Goal: Transaction & Acquisition: Book appointment/travel/reservation

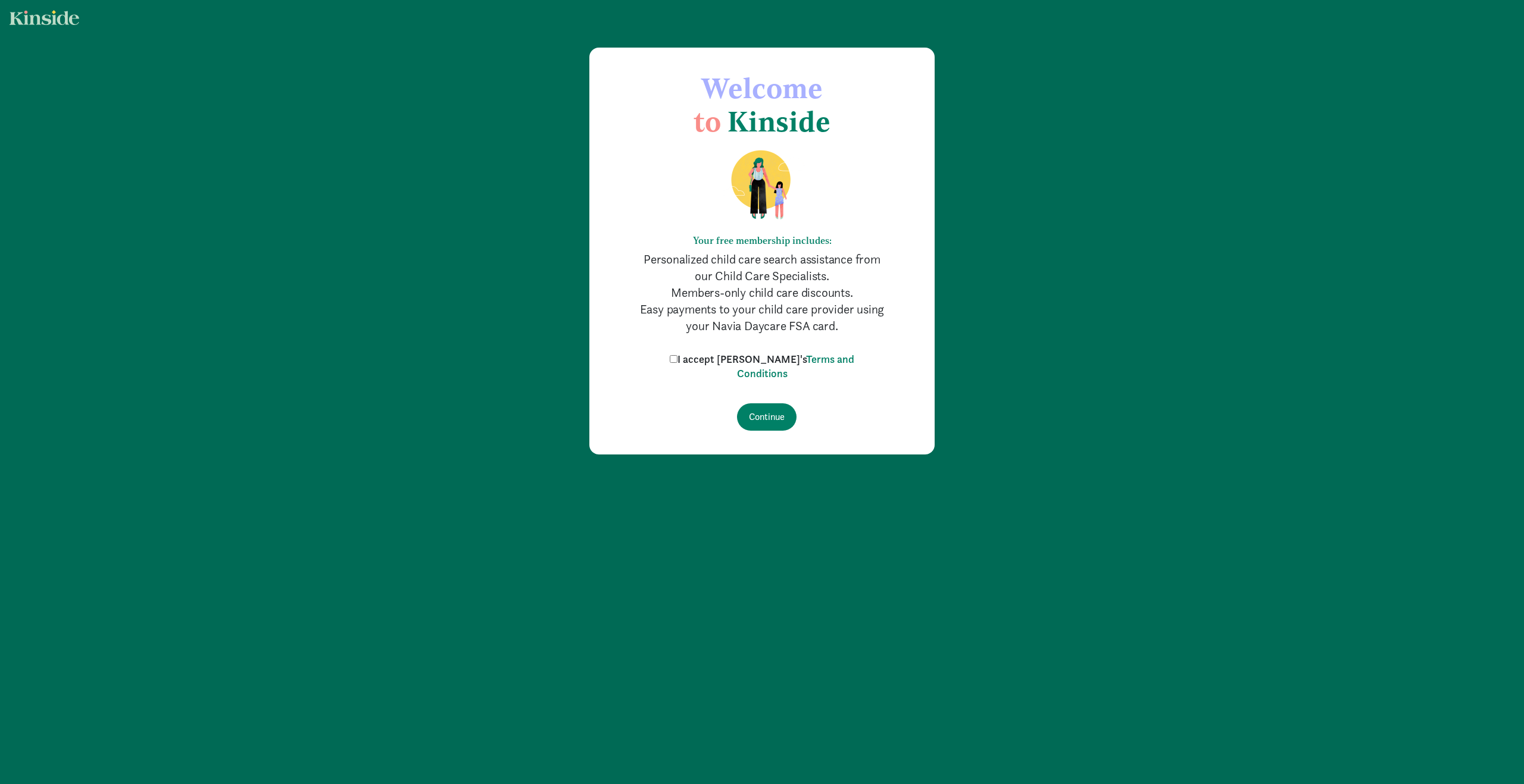
click at [706, 355] on label "I accept Kinside's Terms and Conditions" at bounding box center [762, 366] width 191 height 28
click at [677, 355] on input "I accept Kinside's Terms and Conditions" at bounding box center [674, 360] width 8 height 8
checkbox input "true"
click at [766, 409] on input "Continue" at bounding box center [766, 417] width 59 height 28
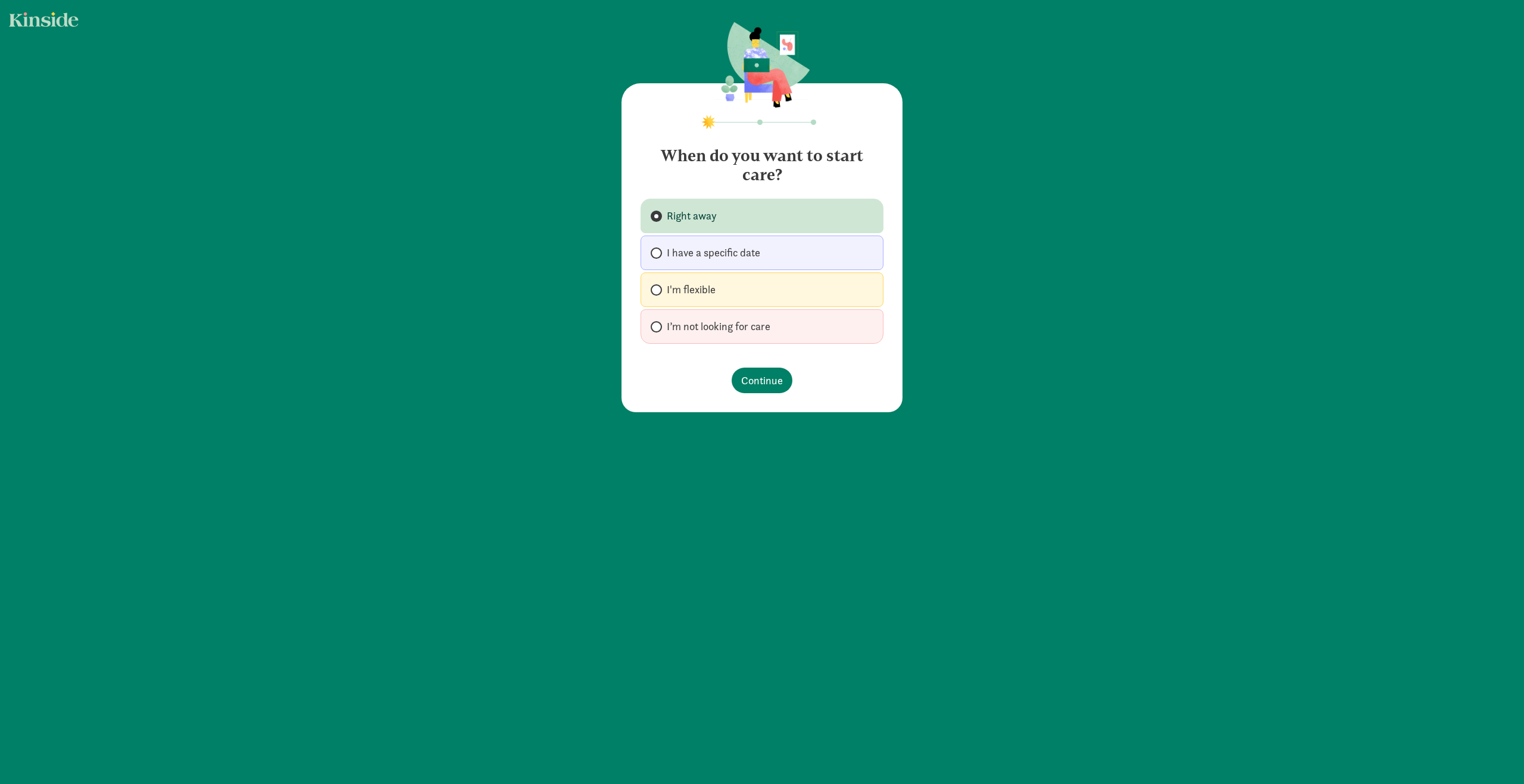
click at [727, 326] on span "I’m not looking for care" at bounding box center [719, 327] width 104 height 15
click at [658, 326] on input "I’m not looking for care" at bounding box center [654, 327] width 8 height 8
radio input "true"
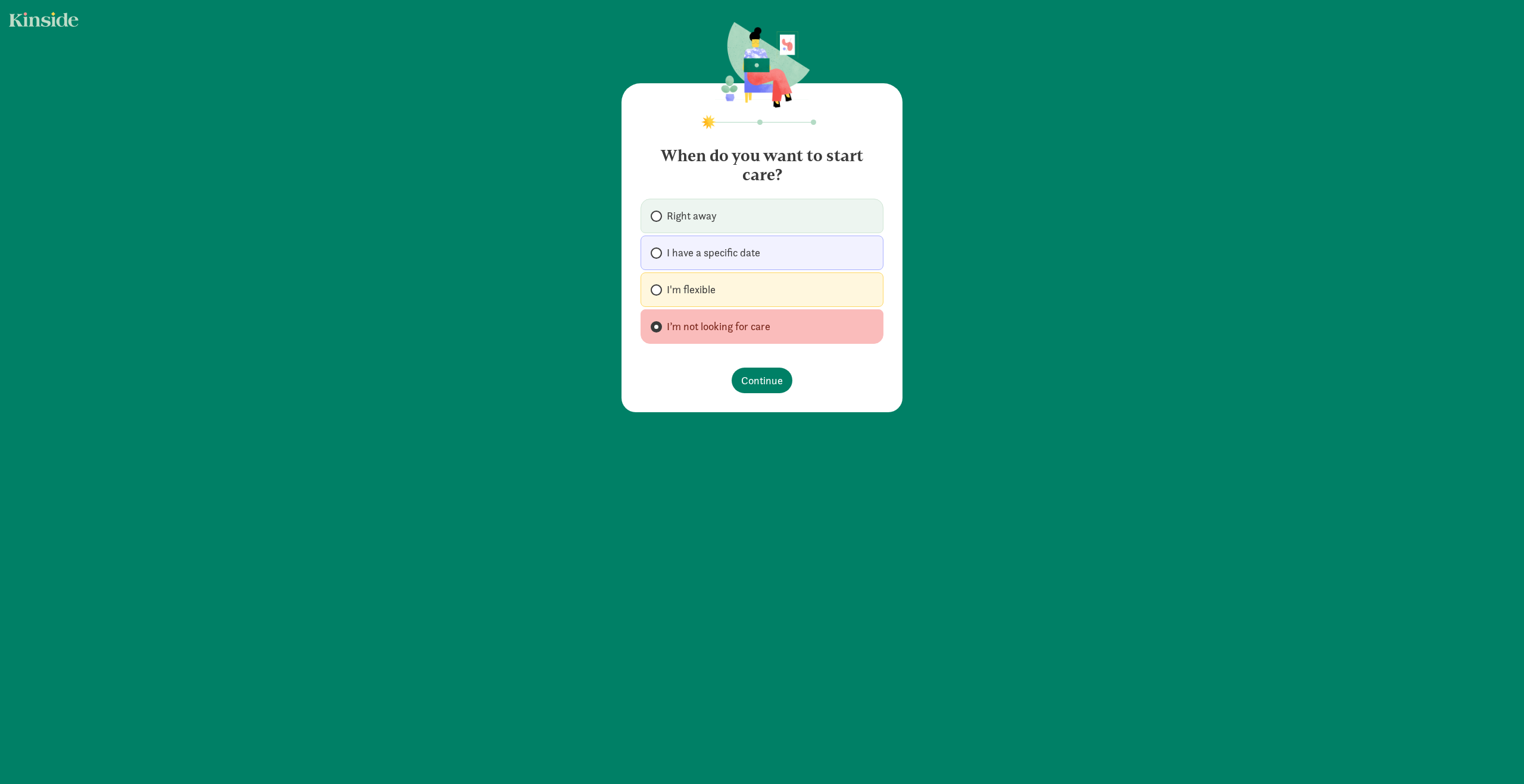
click at [771, 365] on footer "Continue" at bounding box center [762, 380] width 243 height 45
click at [762, 380] on span "Continue" at bounding box center [762, 381] width 41 height 16
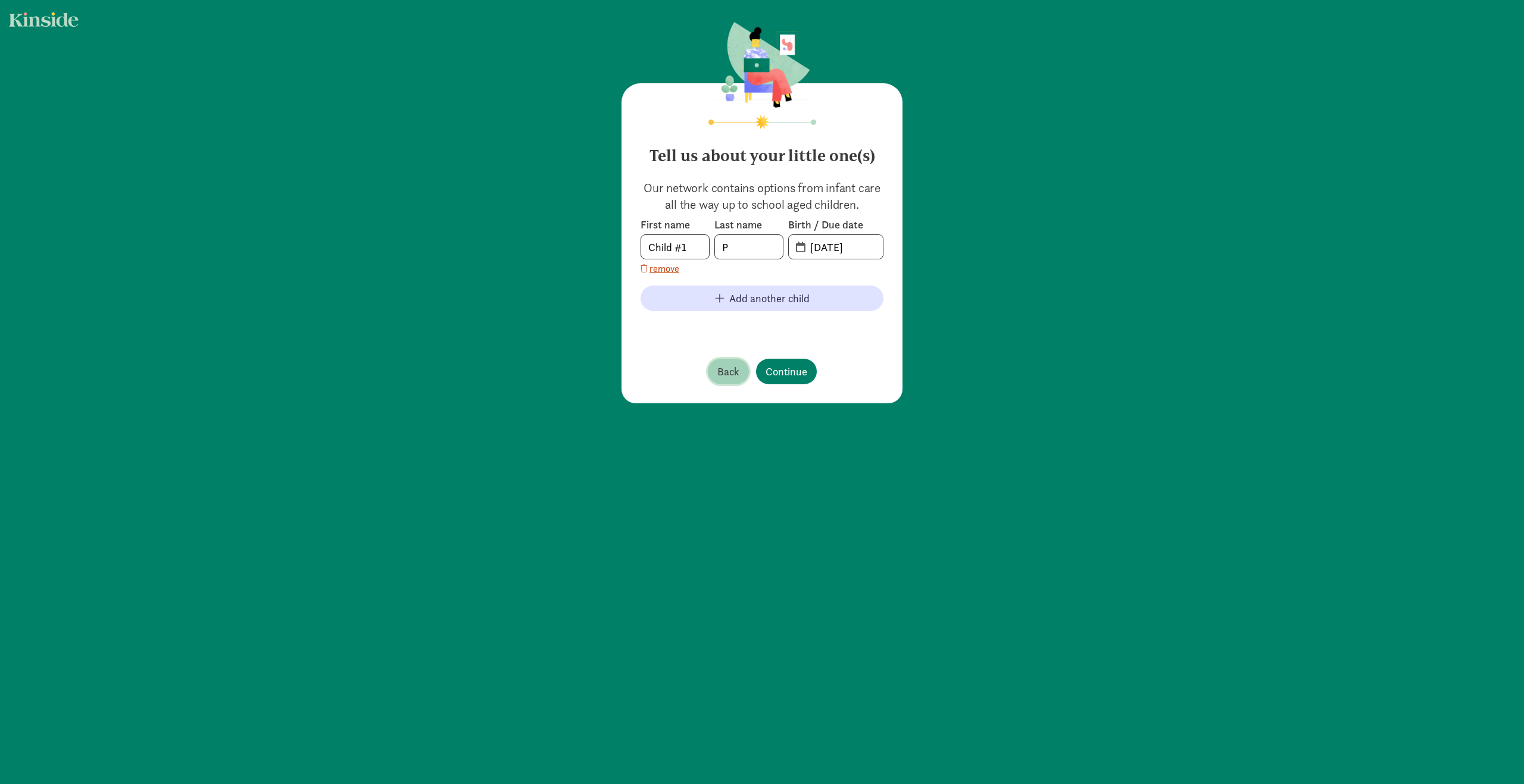
click at [723, 369] on span "Back" at bounding box center [727, 372] width 22 height 16
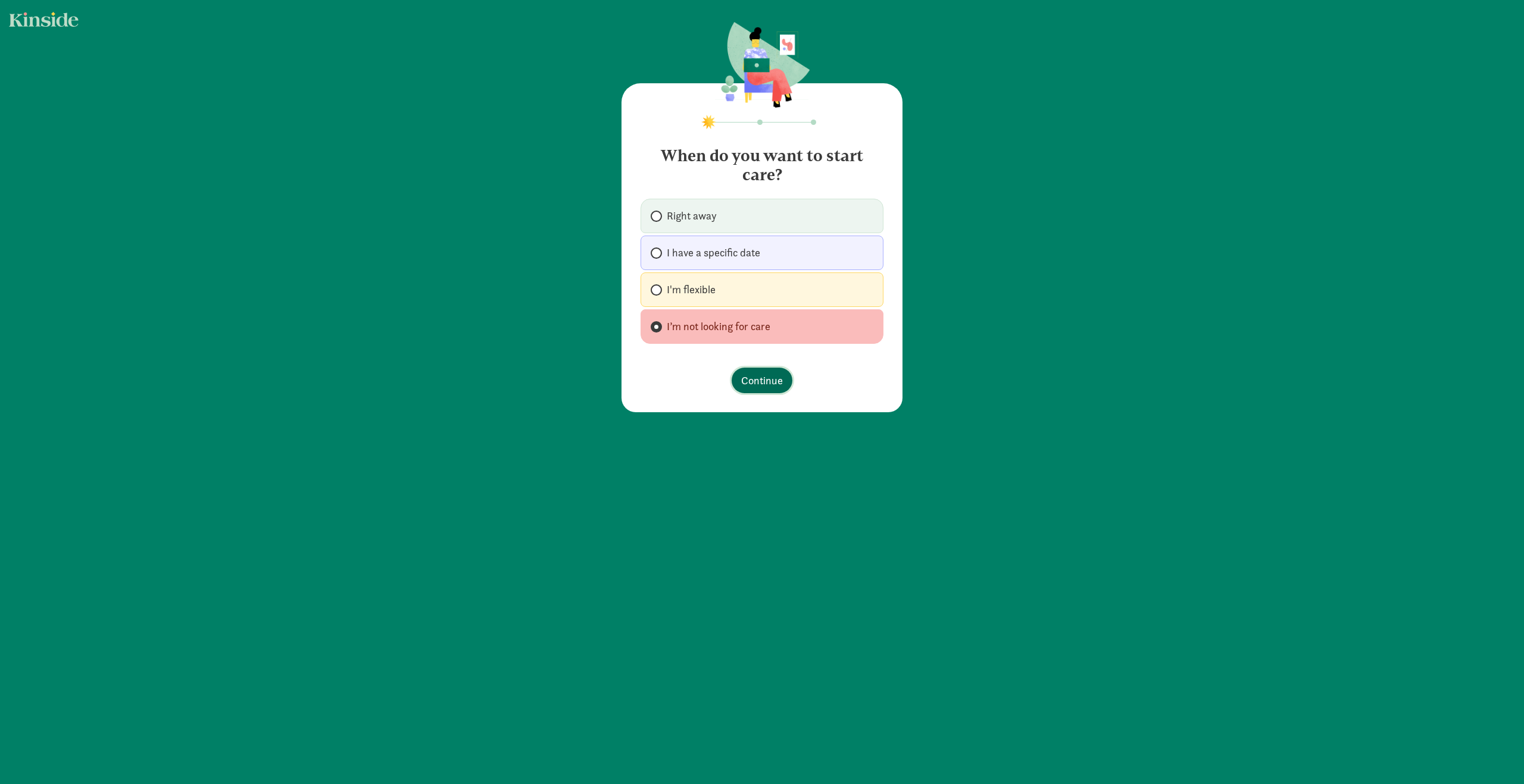
click at [764, 380] on span "Continue" at bounding box center [762, 381] width 41 height 16
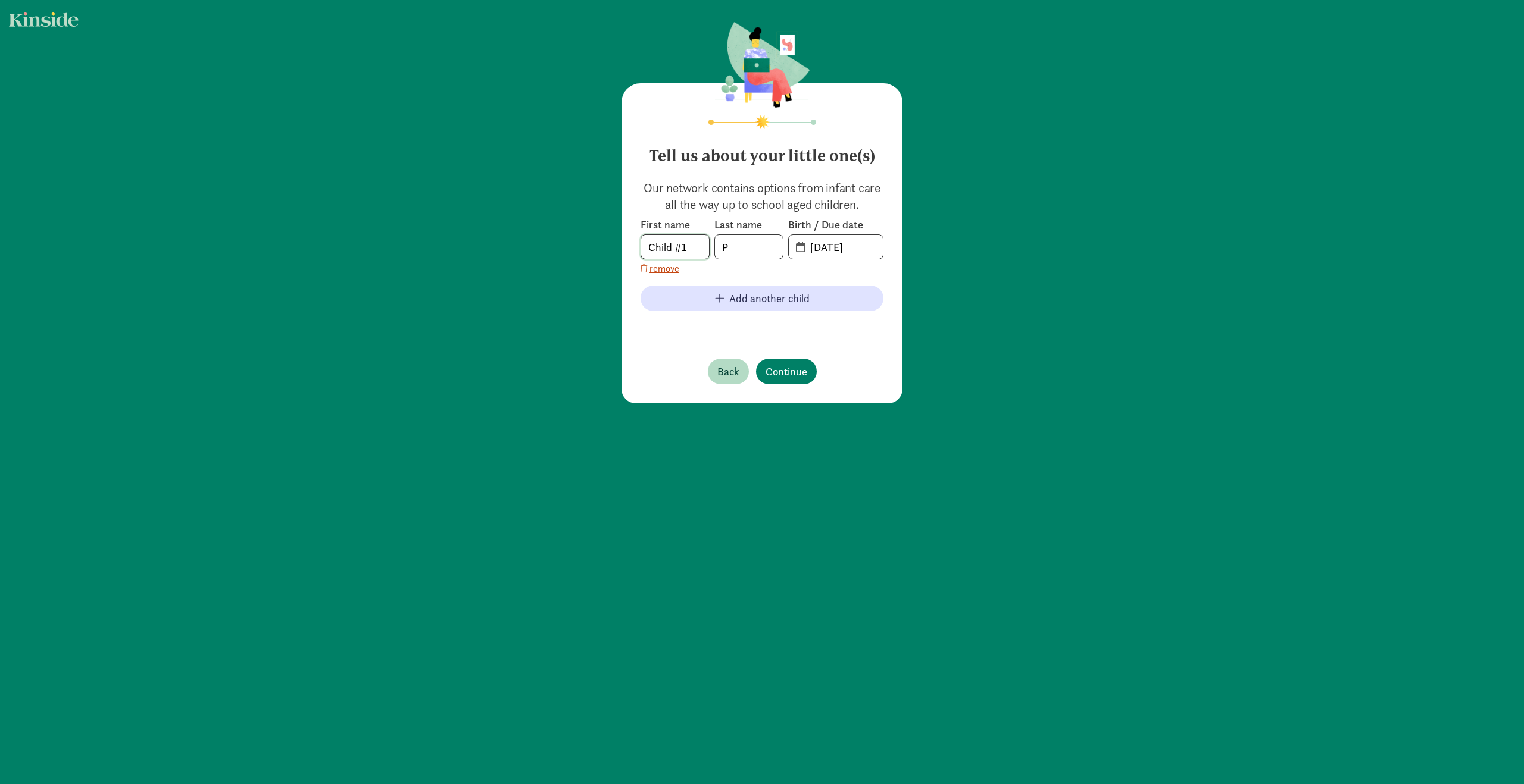
click at [695, 247] on input "Child #1" at bounding box center [676, 247] width 68 height 24
click at [733, 248] on input "P" at bounding box center [749, 247] width 68 height 24
click at [820, 250] on input "09-08-2025" at bounding box center [843, 247] width 80 height 24
click at [803, 248] on input "09-08-2025" at bounding box center [843, 247] width 80 height 24
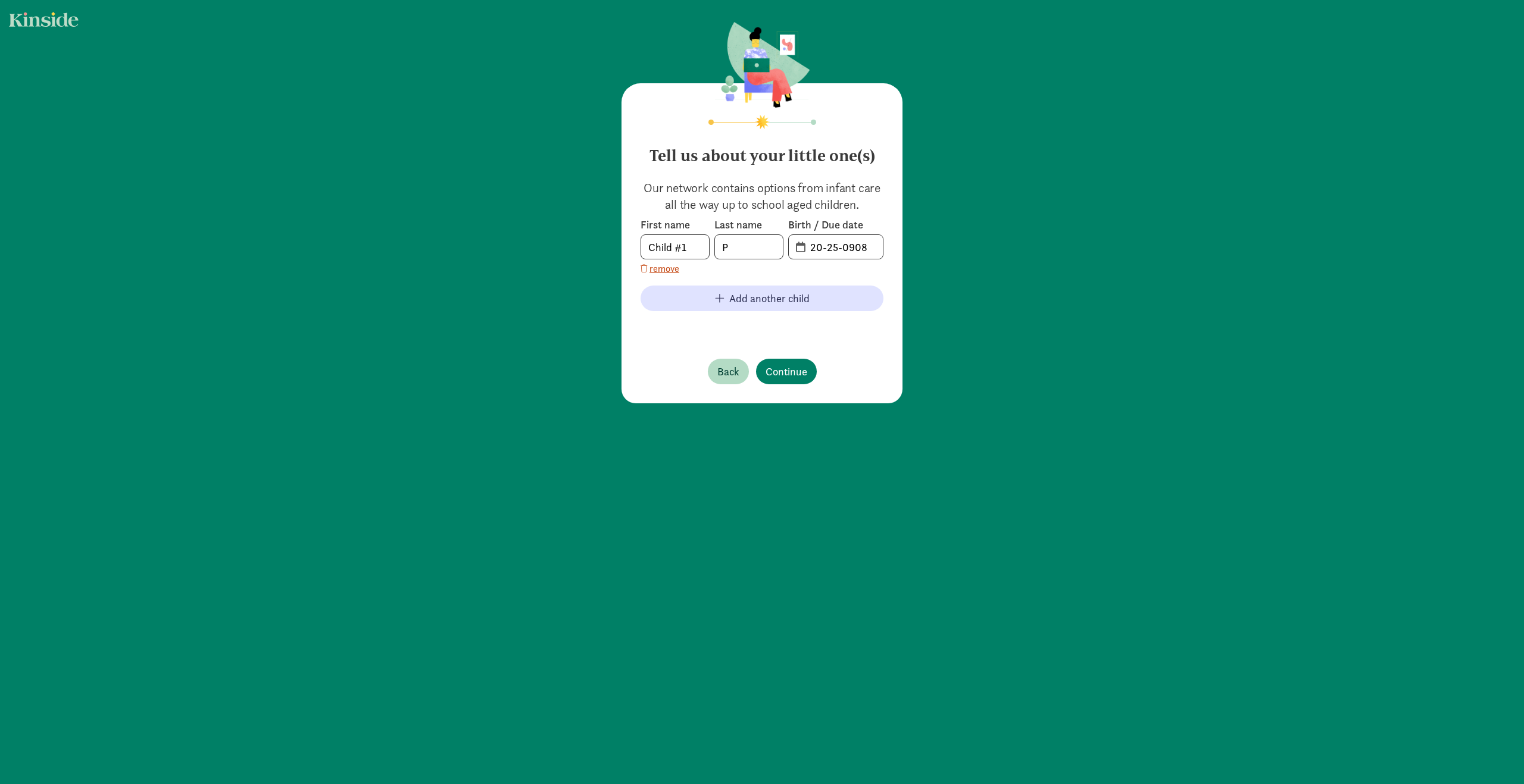
click at [796, 250] on span "20-25-0908" at bounding box center [835, 247] width 94 height 24
click at [842, 247] on input "20-25-0908" at bounding box center [843, 247] width 80 height 24
click at [860, 248] on input "20-25-0908" at bounding box center [843, 247] width 80 height 24
drag, startPoint x: 862, startPoint y: 248, endPoint x: 786, endPoint y: 244, distance: 76.1
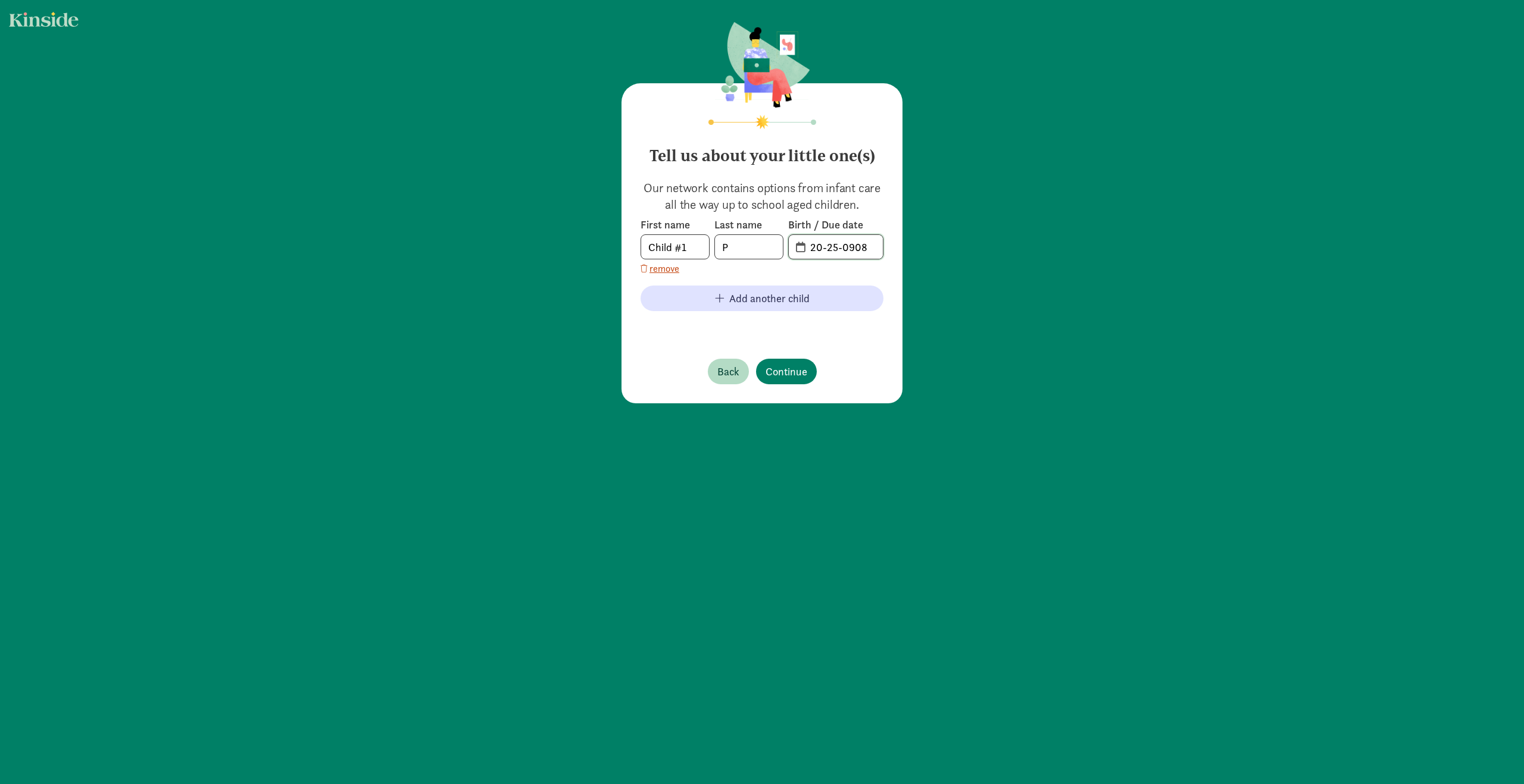
click at [788, 244] on span "20-25-0908" at bounding box center [835, 247] width 94 height 24
click at [847, 254] on input "text" at bounding box center [843, 247] width 80 height 24
type input "01-03-2024"
click at [798, 377] on span "Continue" at bounding box center [786, 372] width 41 height 16
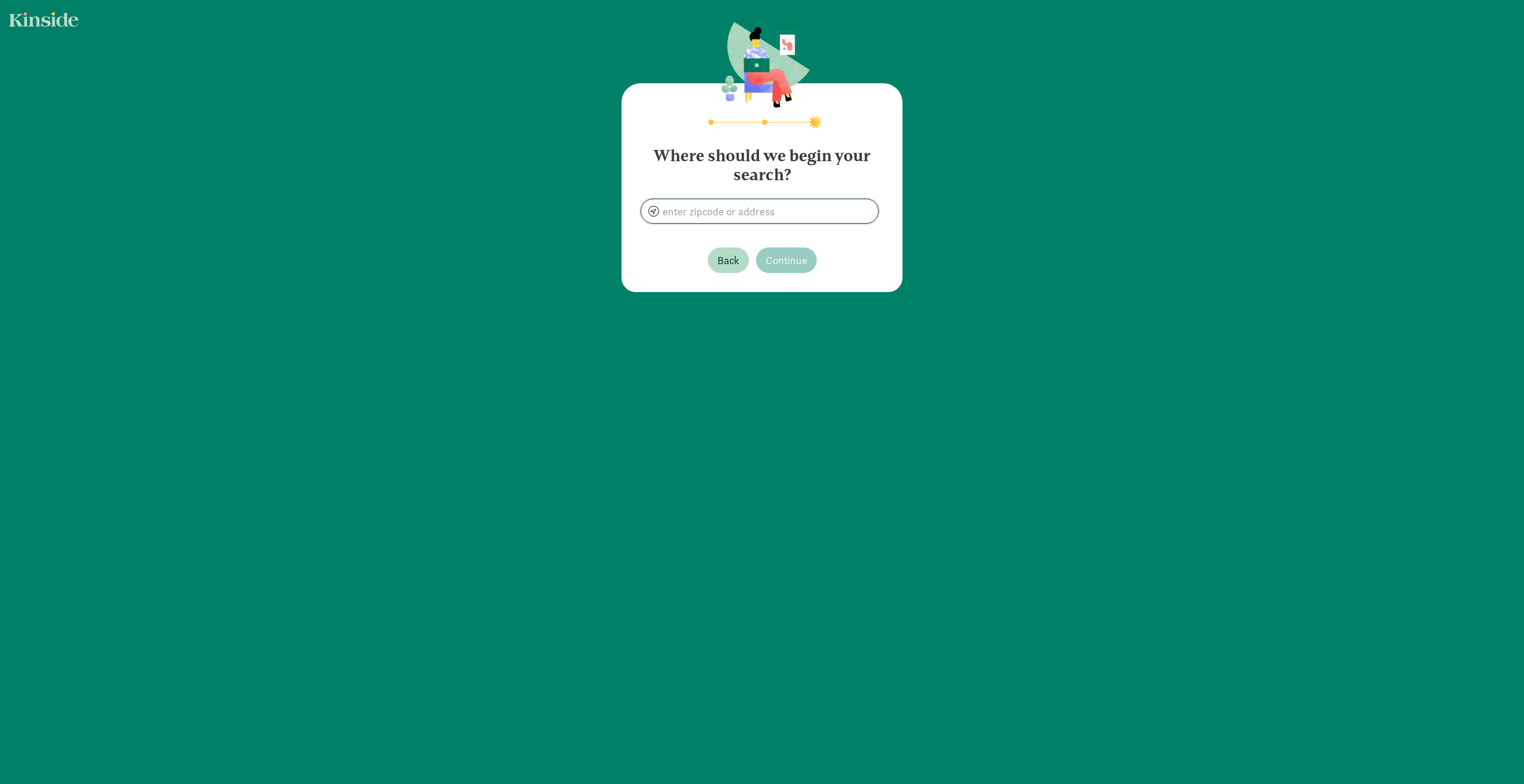
click at [745, 221] on input at bounding box center [760, 211] width 237 height 24
type input "Maynard, MA 01754, USA"
click at [775, 256] on span "Continue" at bounding box center [786, 261] width 41 height 16
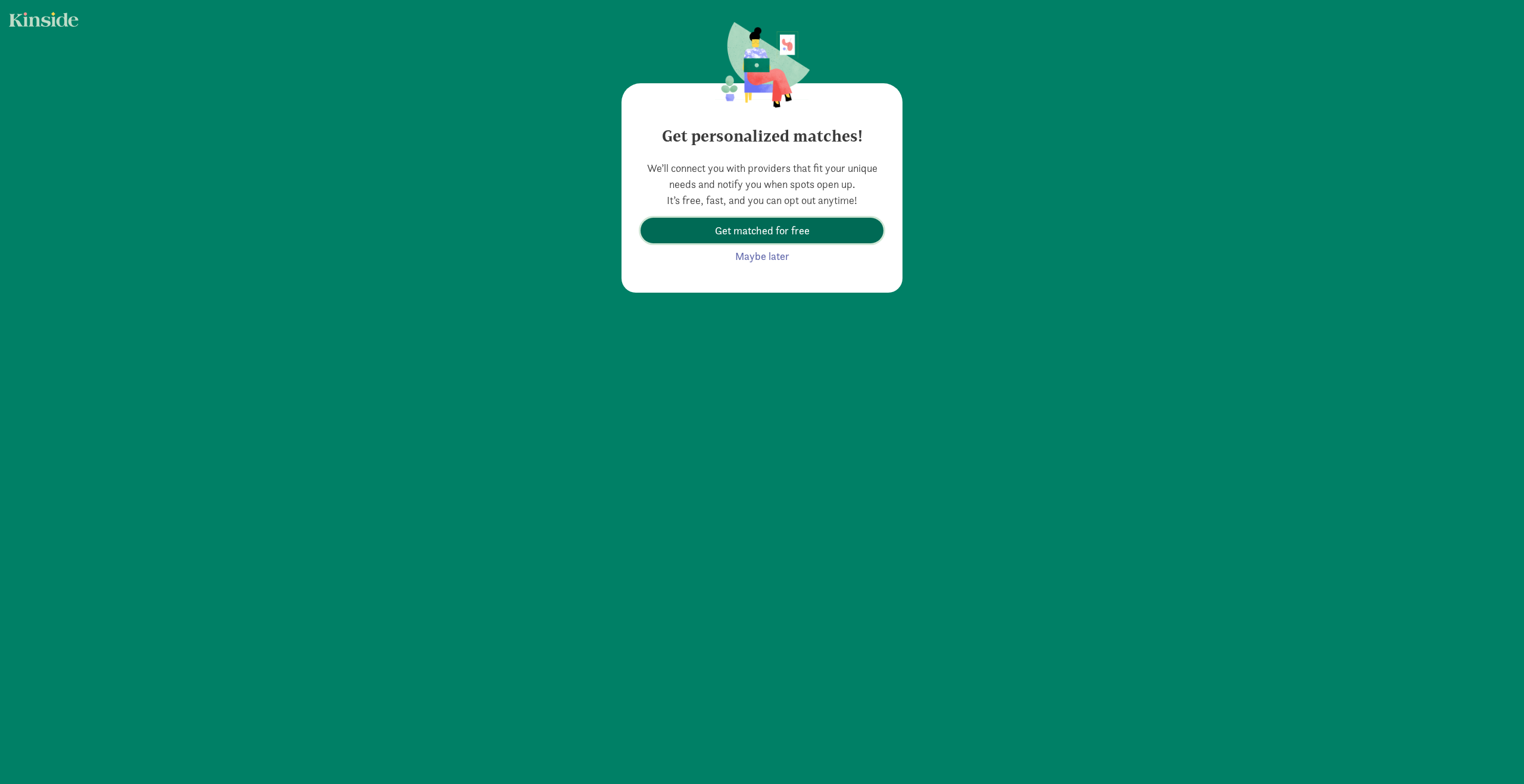
click at [762, 235] on span "Get matched for free" at bounding box center [762, 230] width 95 height 16
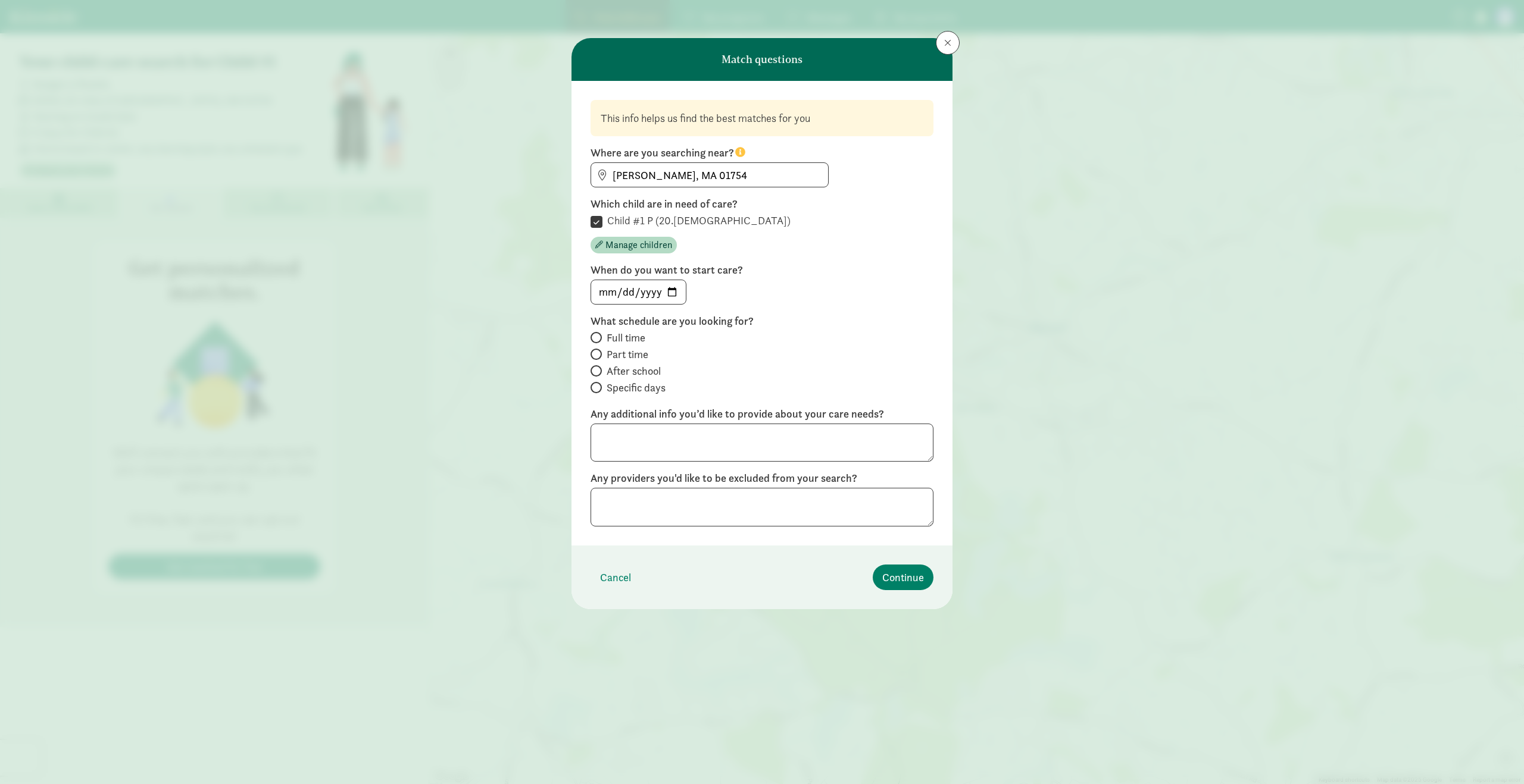
click at [612, 359] on span "Part time" at bounding box center [627, 355] width 41 height 15
click at [598, 358] on input "Part time" at bounding box center [594, 355] width 8 height 8
radio input "true"
click at [884, 569] on button "Continue" at bounding box center [903, 578] width 61 height 26
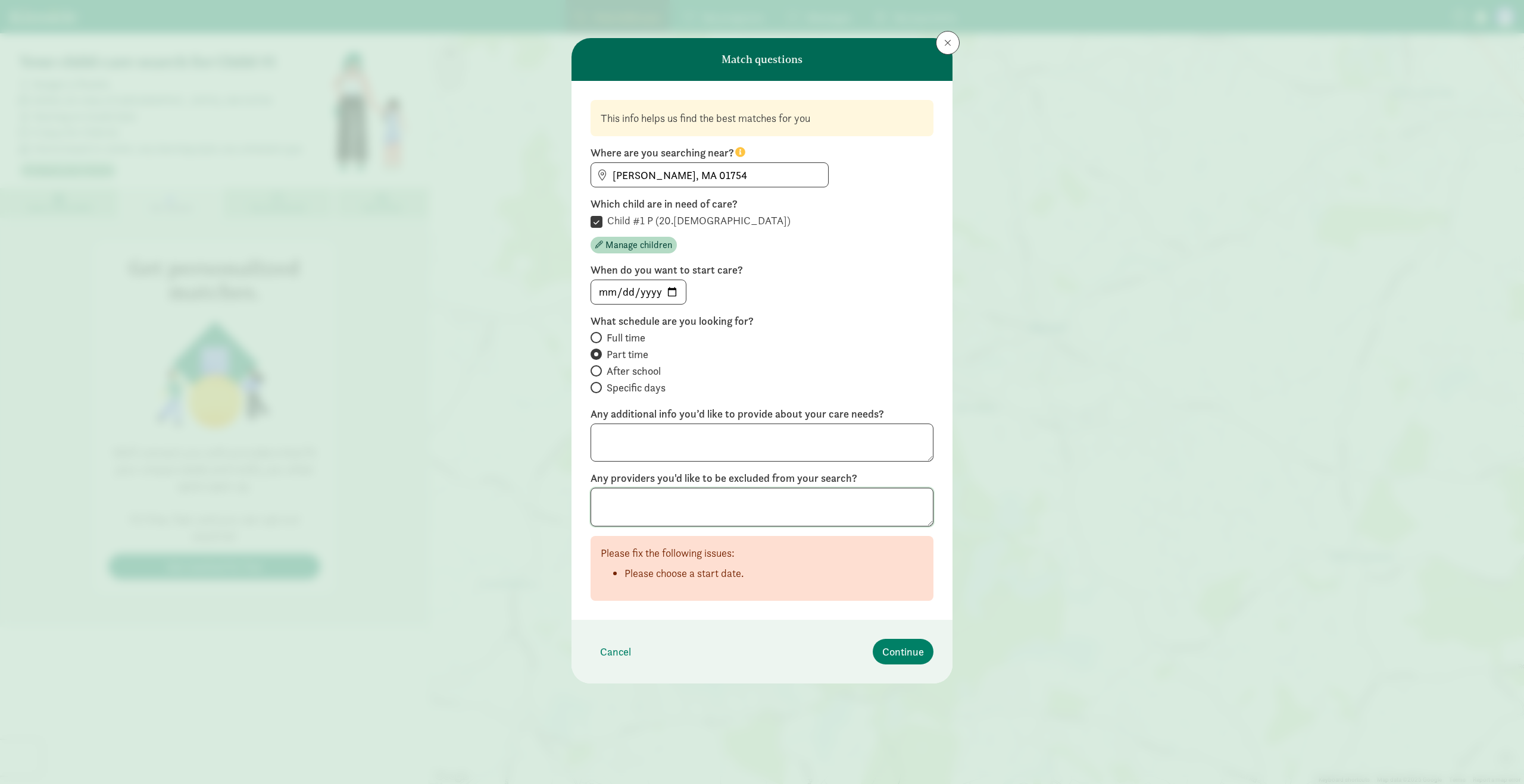
click at [637, 516] on textarea at bounding box center [762, 507] width 343 height 39
click at [945, 41] on span at bounding box center [948, 43] width 7 height 10
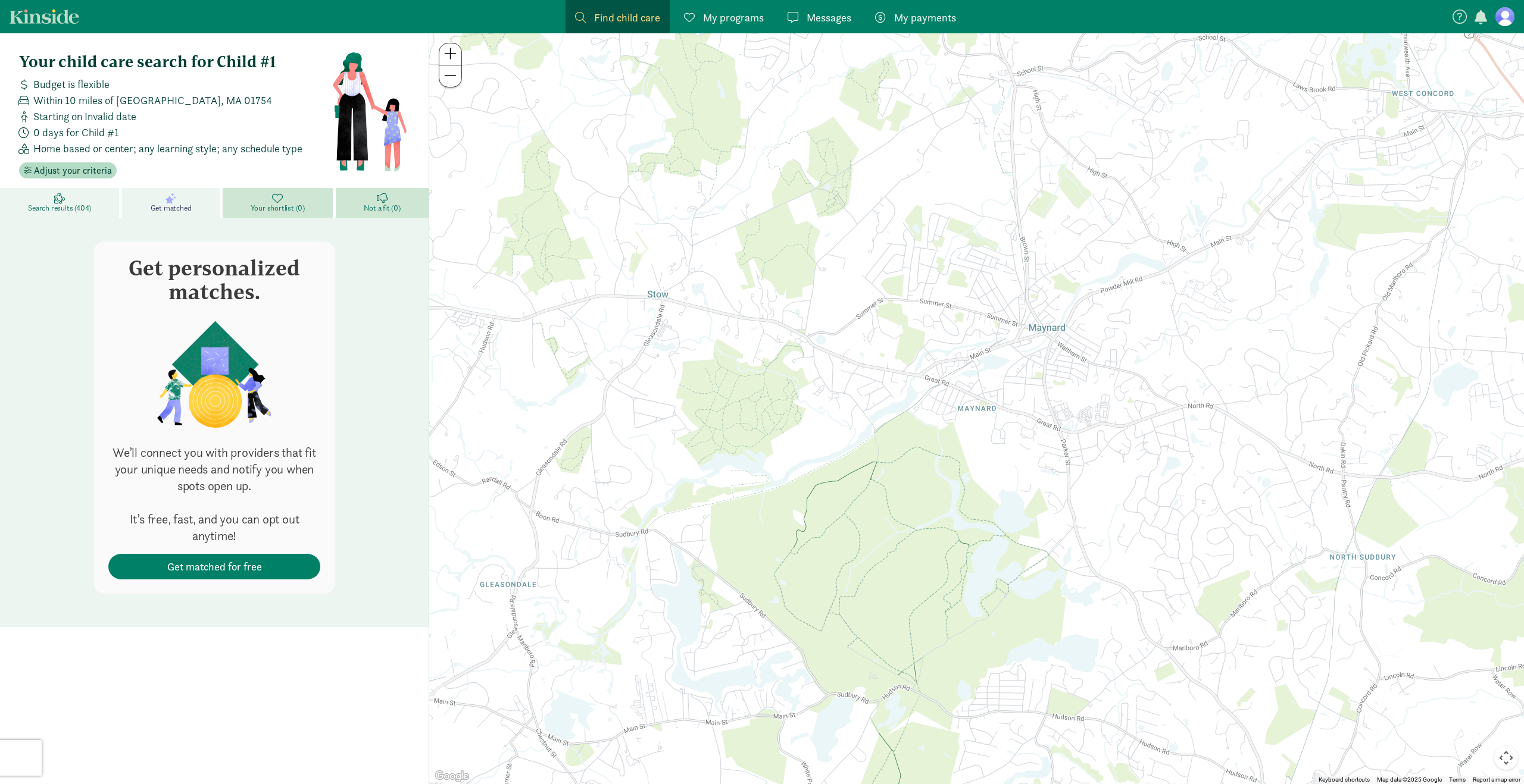
click at [89, 206] on span "Search results (404)" at bounding box center [59, 209] width 63 height 10
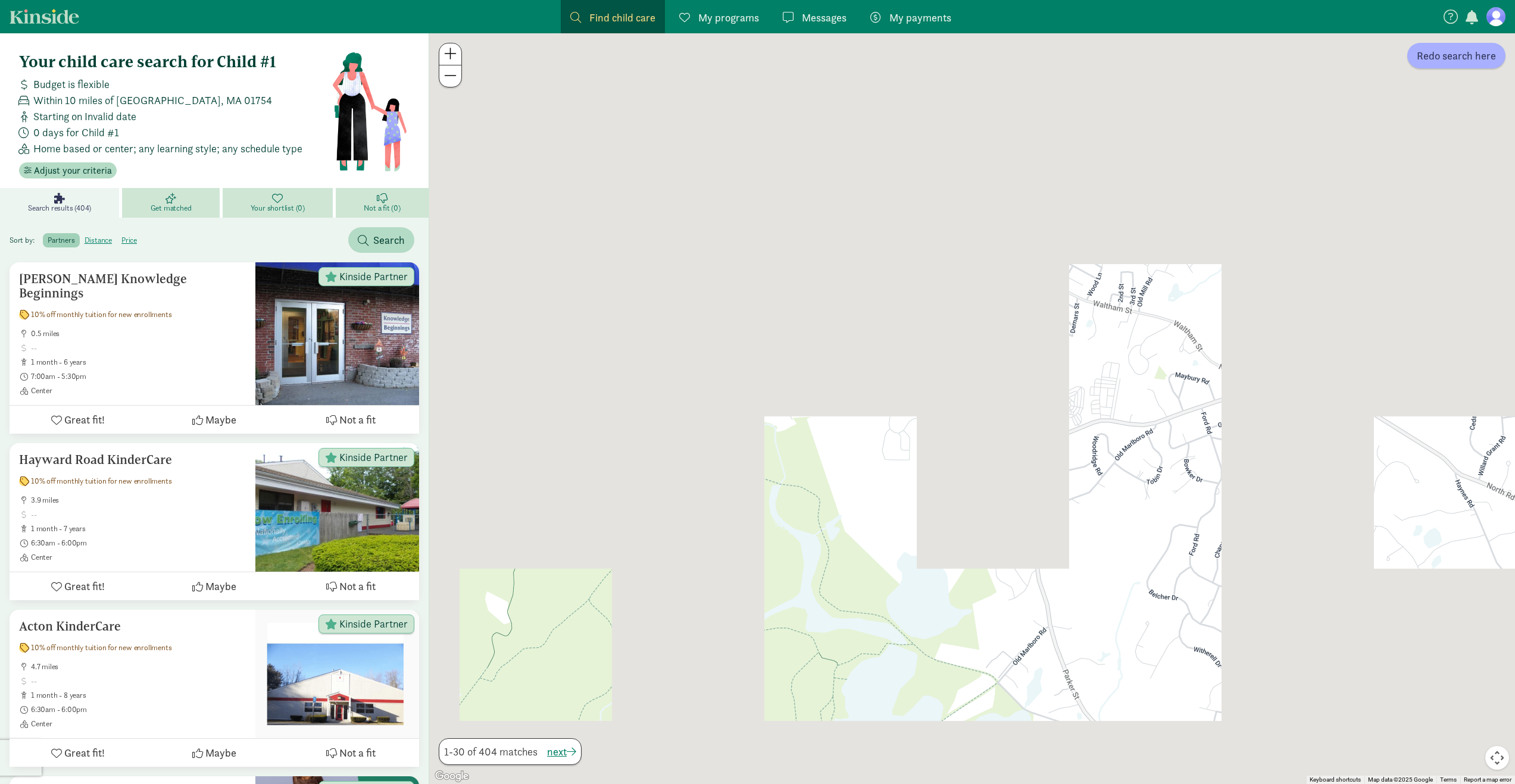
drag, startPoint x: 991, startPoint y: 349, endPoint x: 978, endPoint y: 381, distance: 34.5
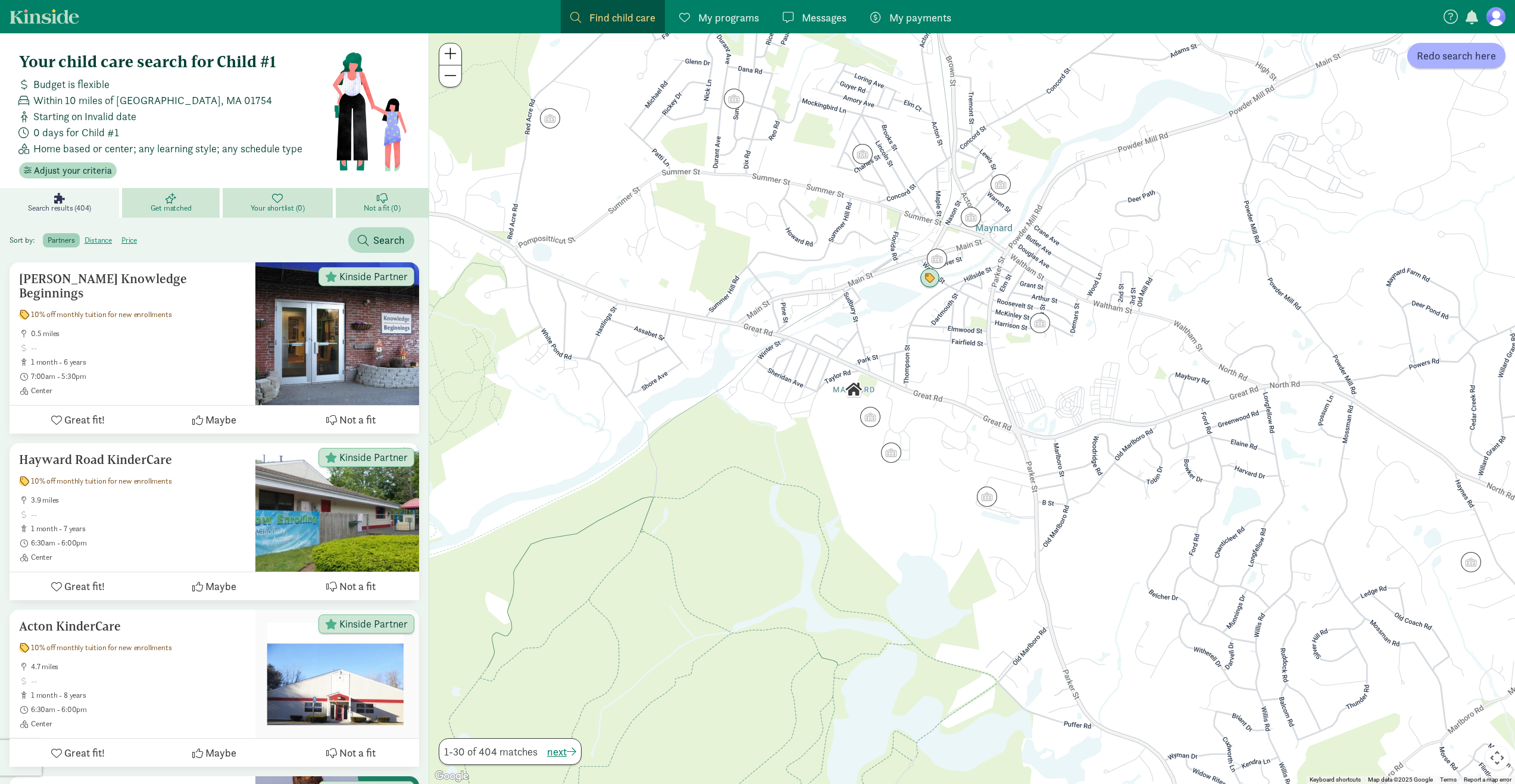
click at [979, 380] on div at bounding box center [972, 408] width 1086 height 751
click at [984, 497] on img "Click to see details" at bounding box center [987, 497] width 23 height 23
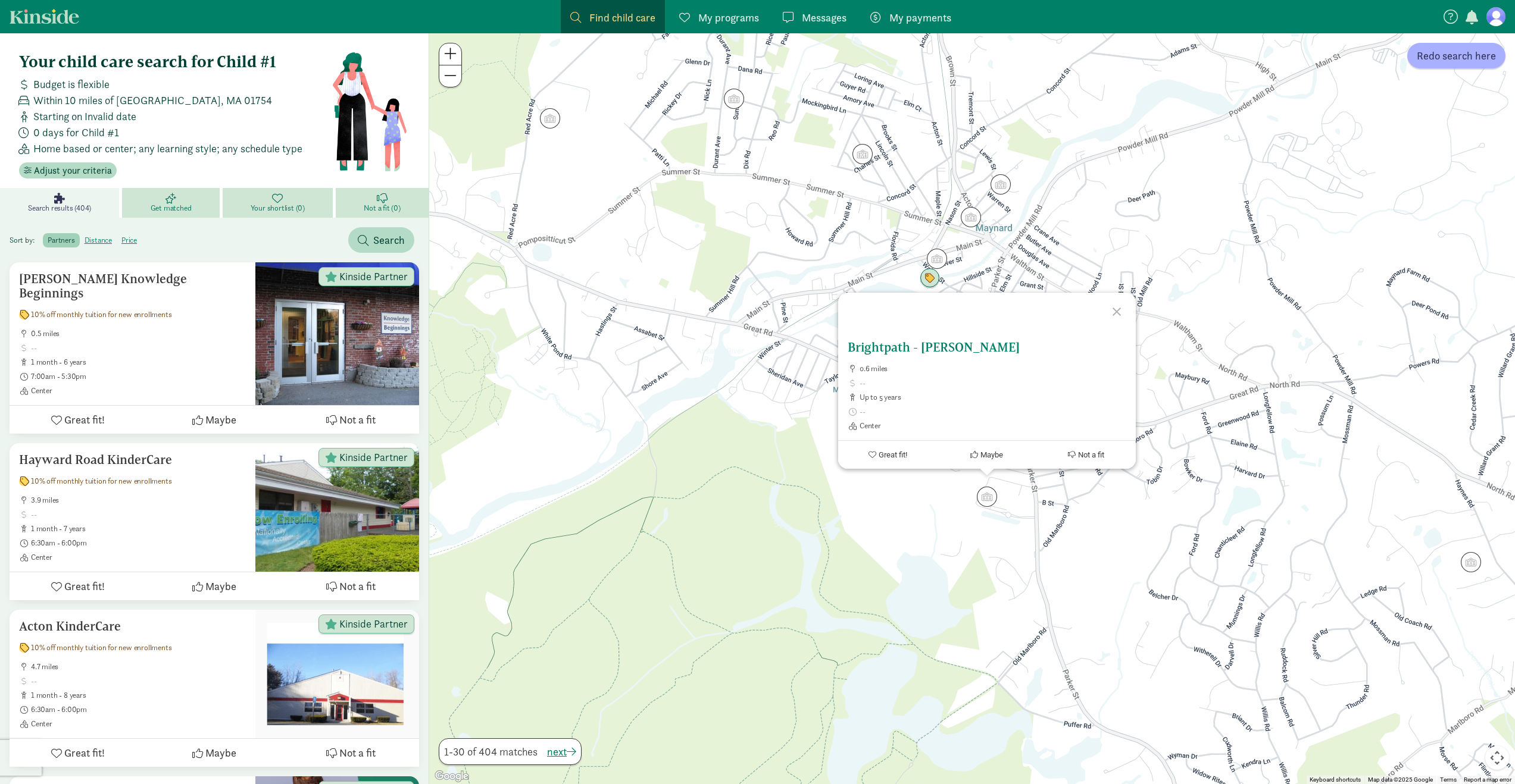
click at [934, 354] on h5 "Brightpath - [PERSON_NAME]" at bounding box center [986, 347] width 278 height 15
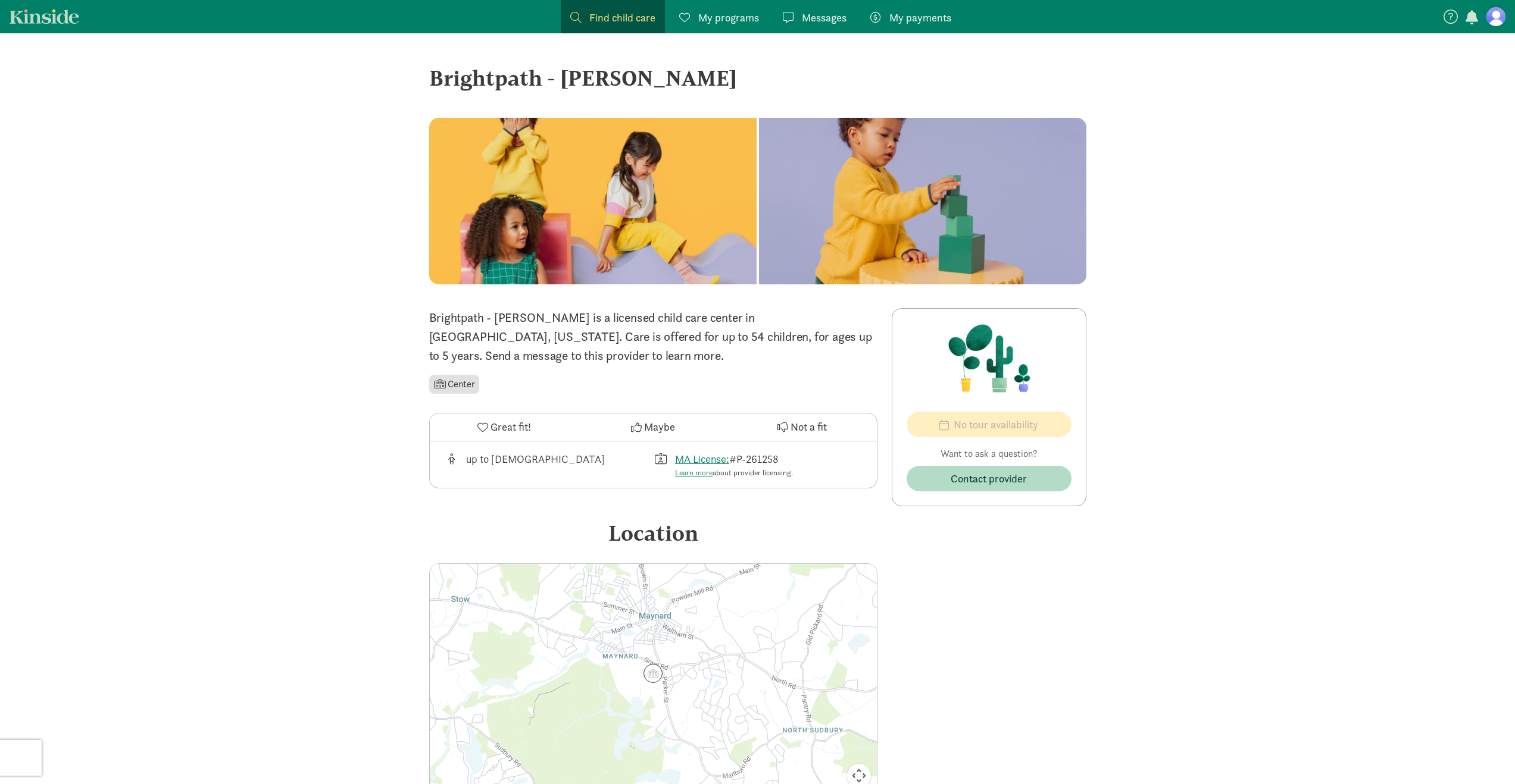
click at [621, 203] on div at bounding box center [593, 200] width 327 height 166
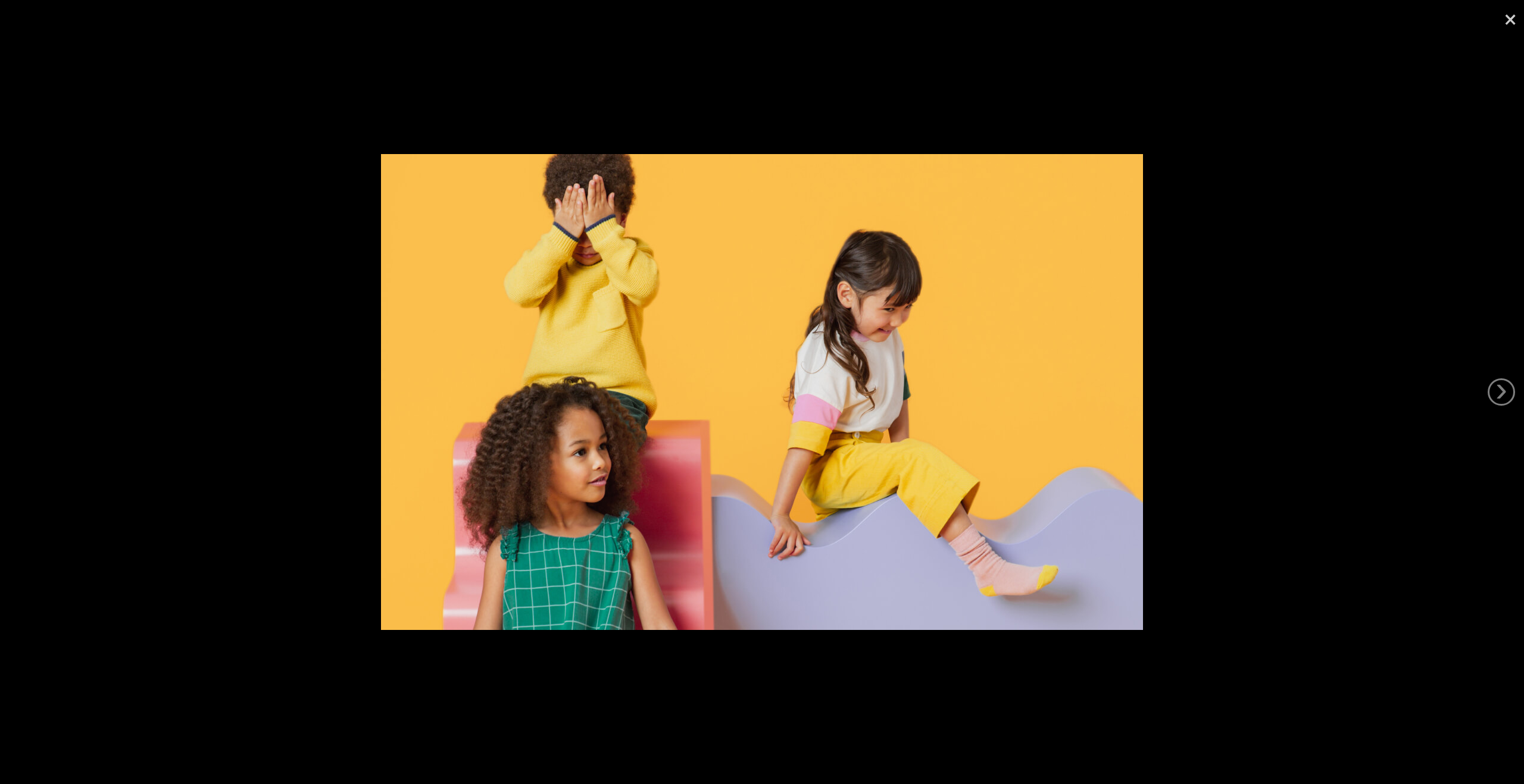
click at [1362, 240] on div at bounding box center [762, 392] width 1524 height 784
click at [1505, 17] on link "×" at bounding box center [1510, 18] width 28 height 36
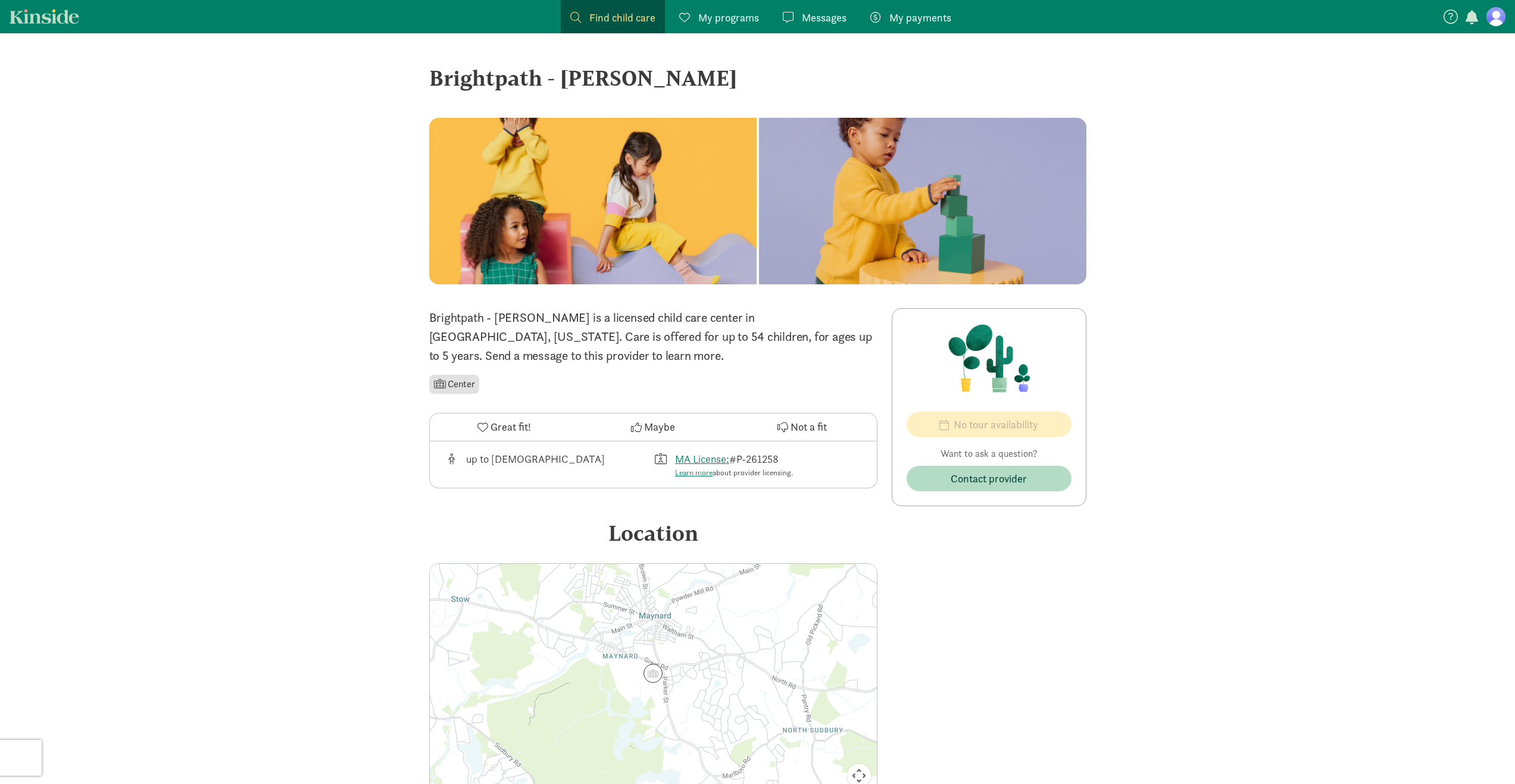
click at [903, 17] on span "My payments" at bounding box center [920, 18] width 62 height 16
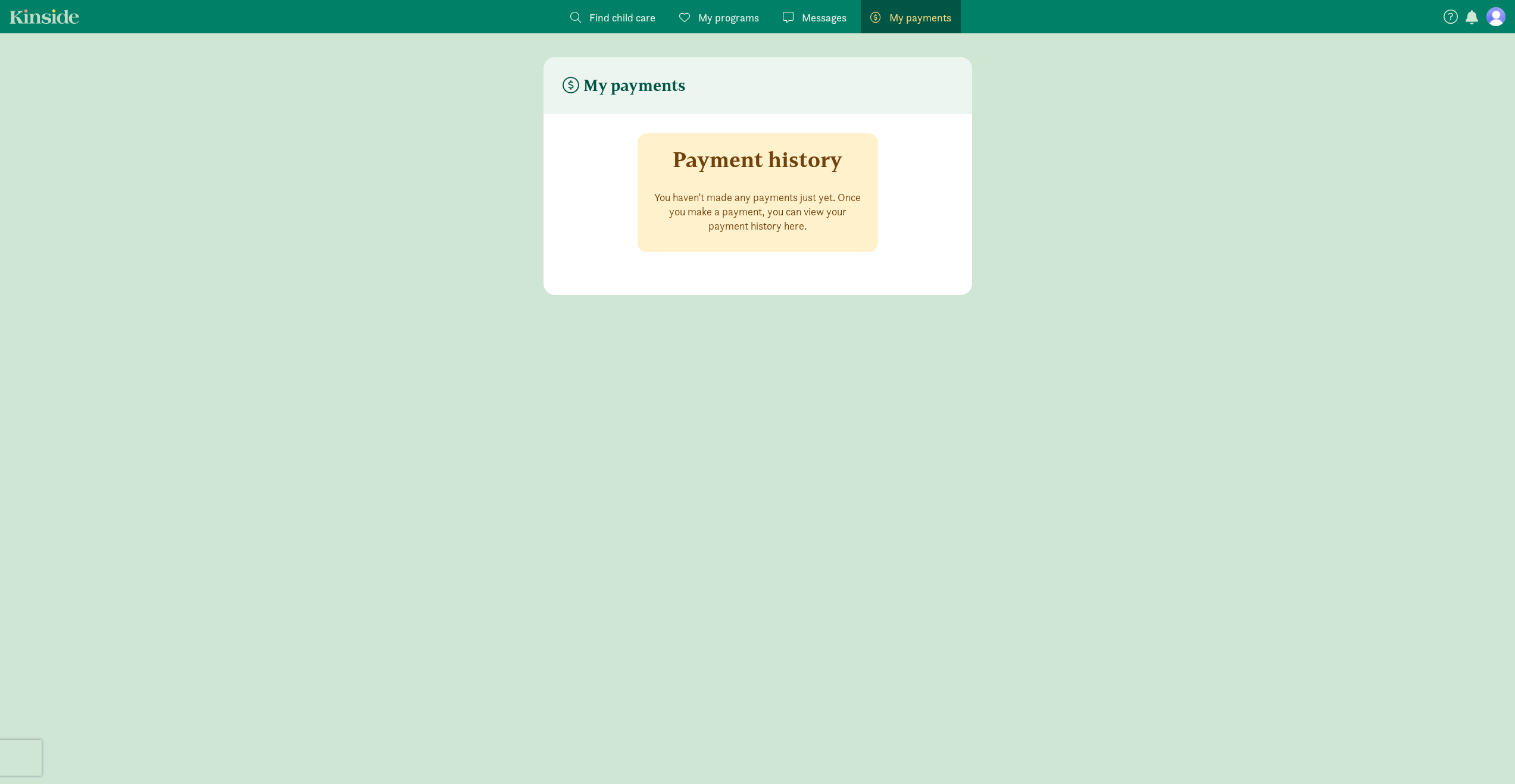
click at [713, 212] on p "You haven’t made any payments just yet. Once you make a payment, you can view y…" at bounding box center [758, 212] width 212 height 43
